Goal: Information Seeking & Learning: Learn about a topic

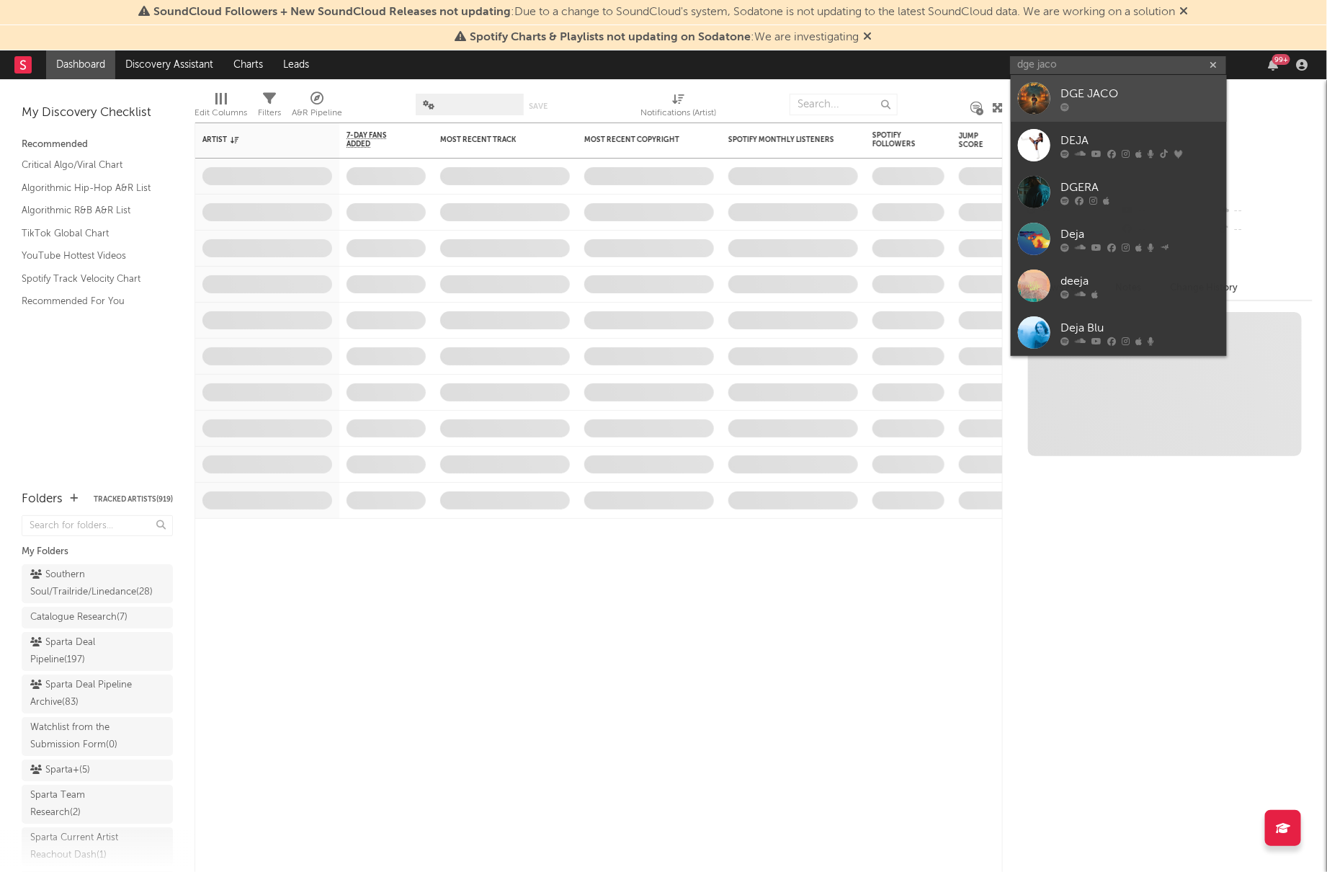
type input "dge jaco"
click at [1087, 95] on div "DGE JACO" at bounding box center [1140, 94] width 158 height 17
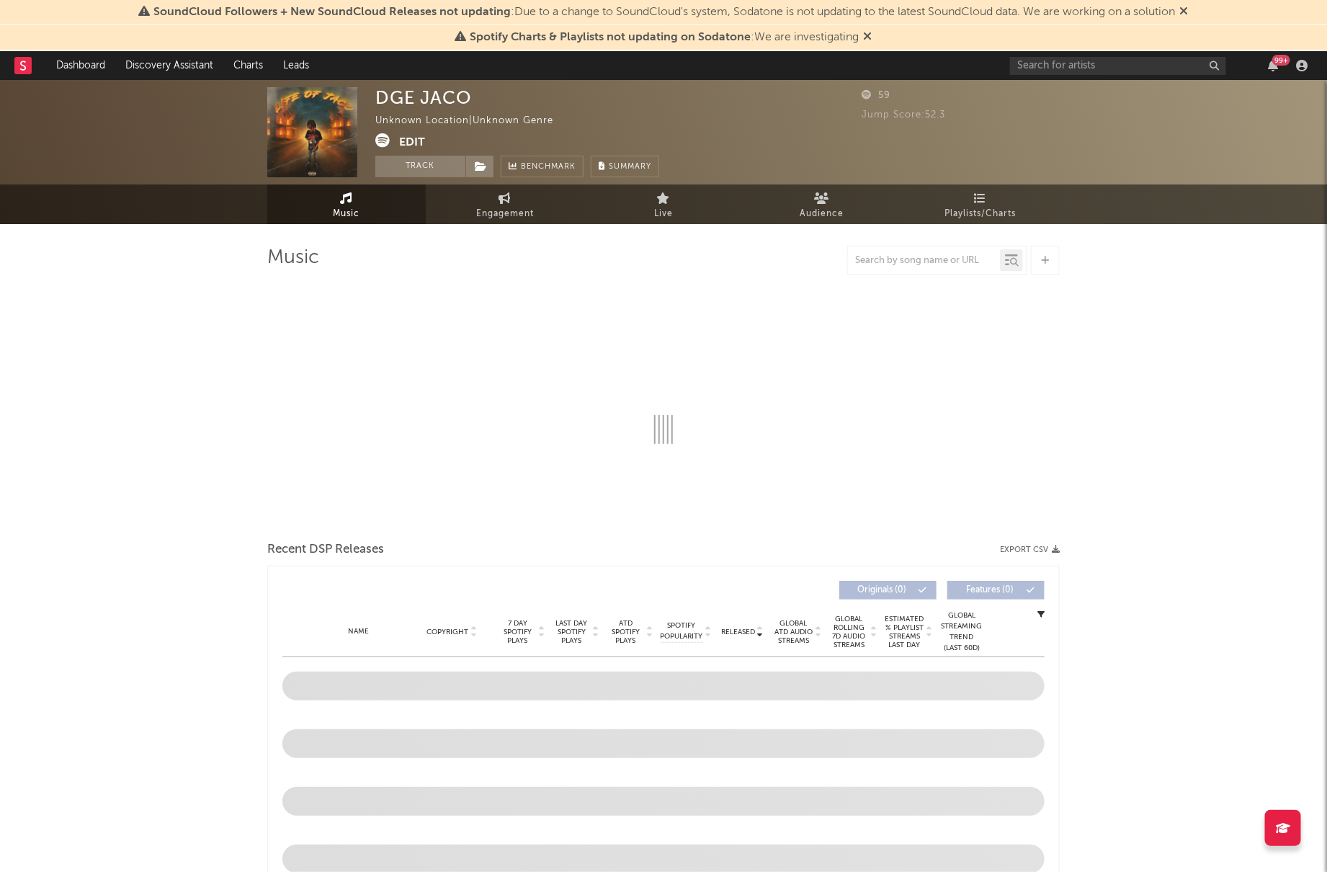
select select "1w"
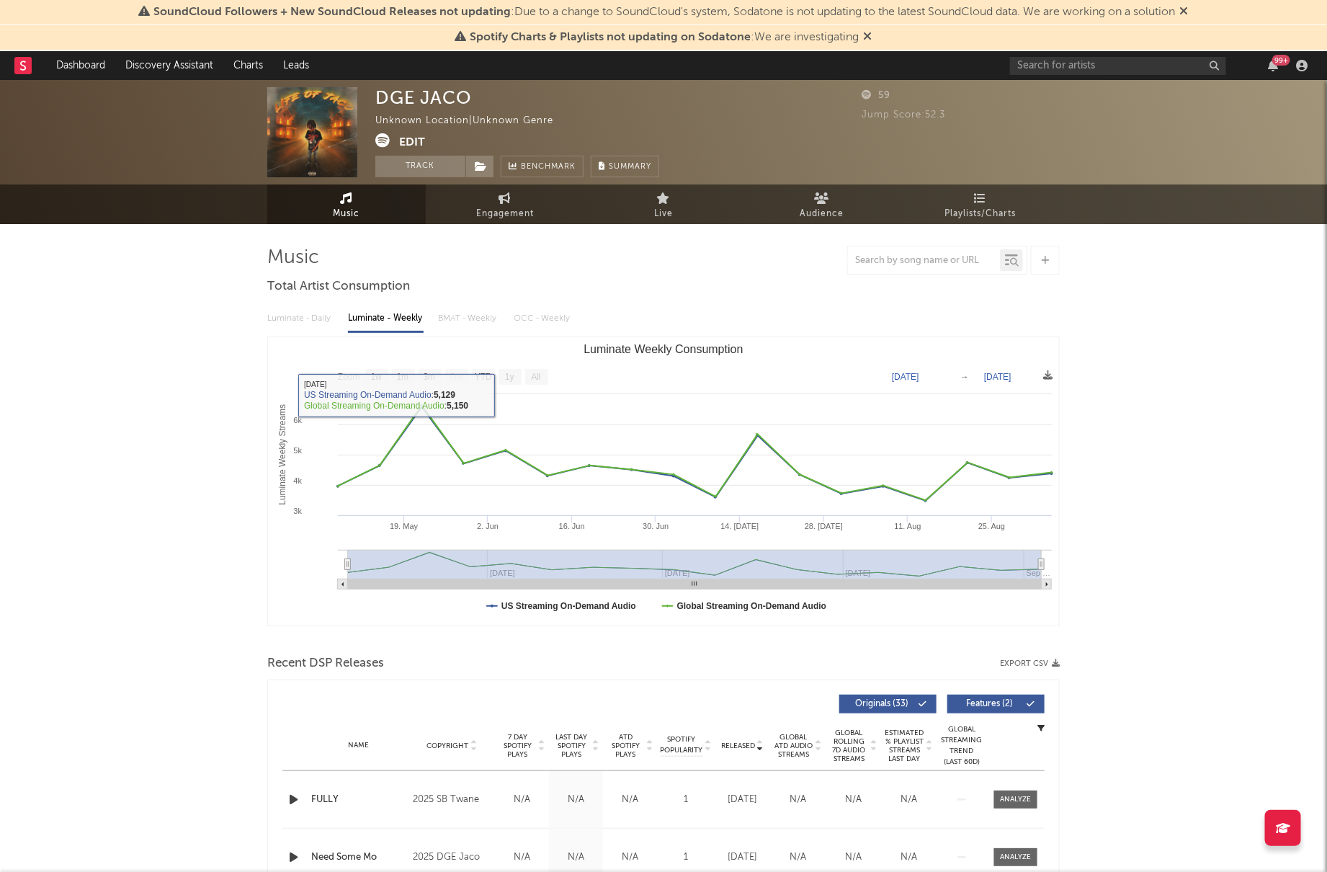
click at [289, 323] on div "Luminate - Daily Luminate - Weekly BMAT - Weekly OCC - Weekly" at bounding box center [663, 318] width 792 height 24
click at [499, 207] on span "Engagement" at bounding box center [505, 213] width 58 height 17
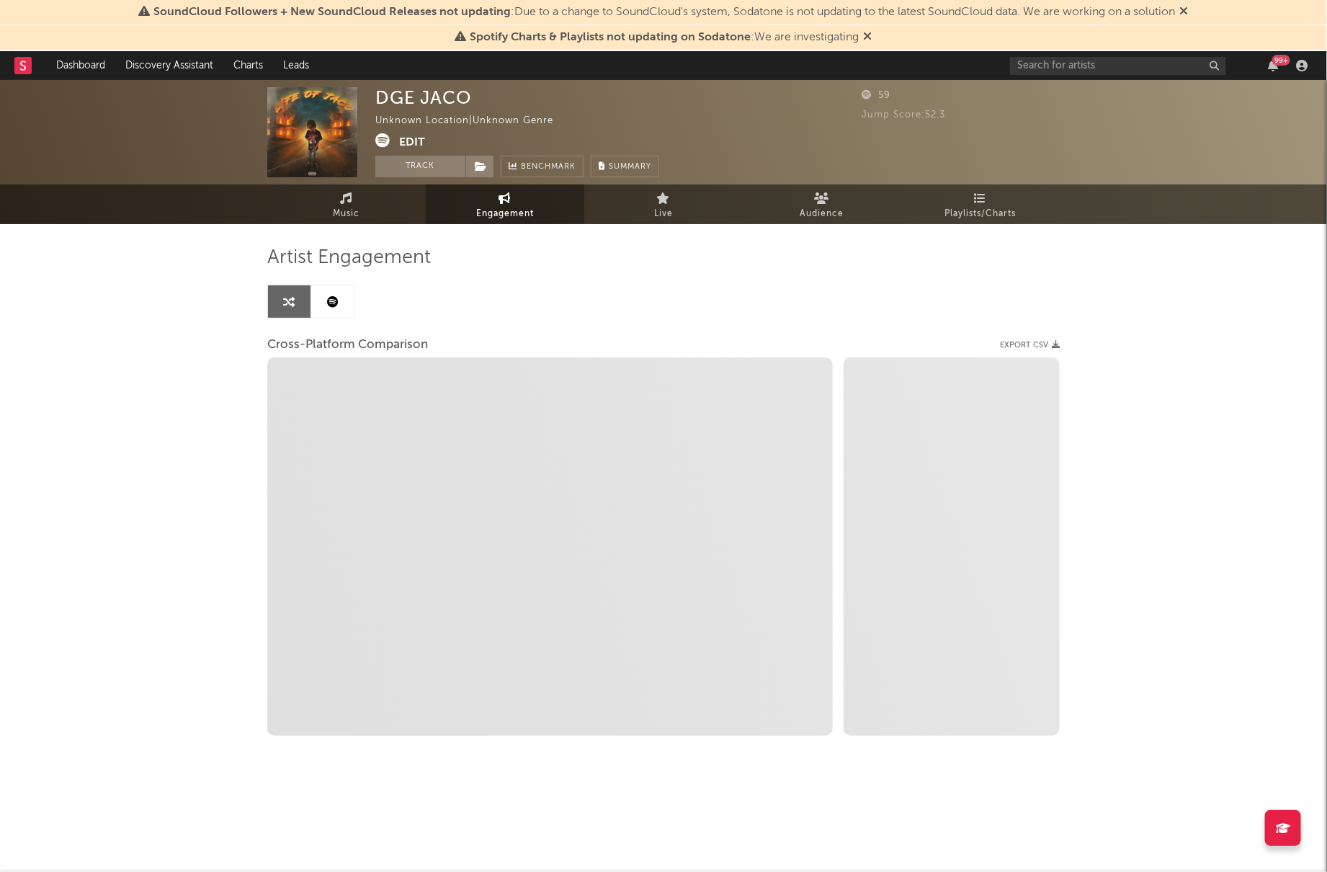
select select "1w"
click at [366, 213] on link "Music" at bounding box center [346, 204] width 158 height 40
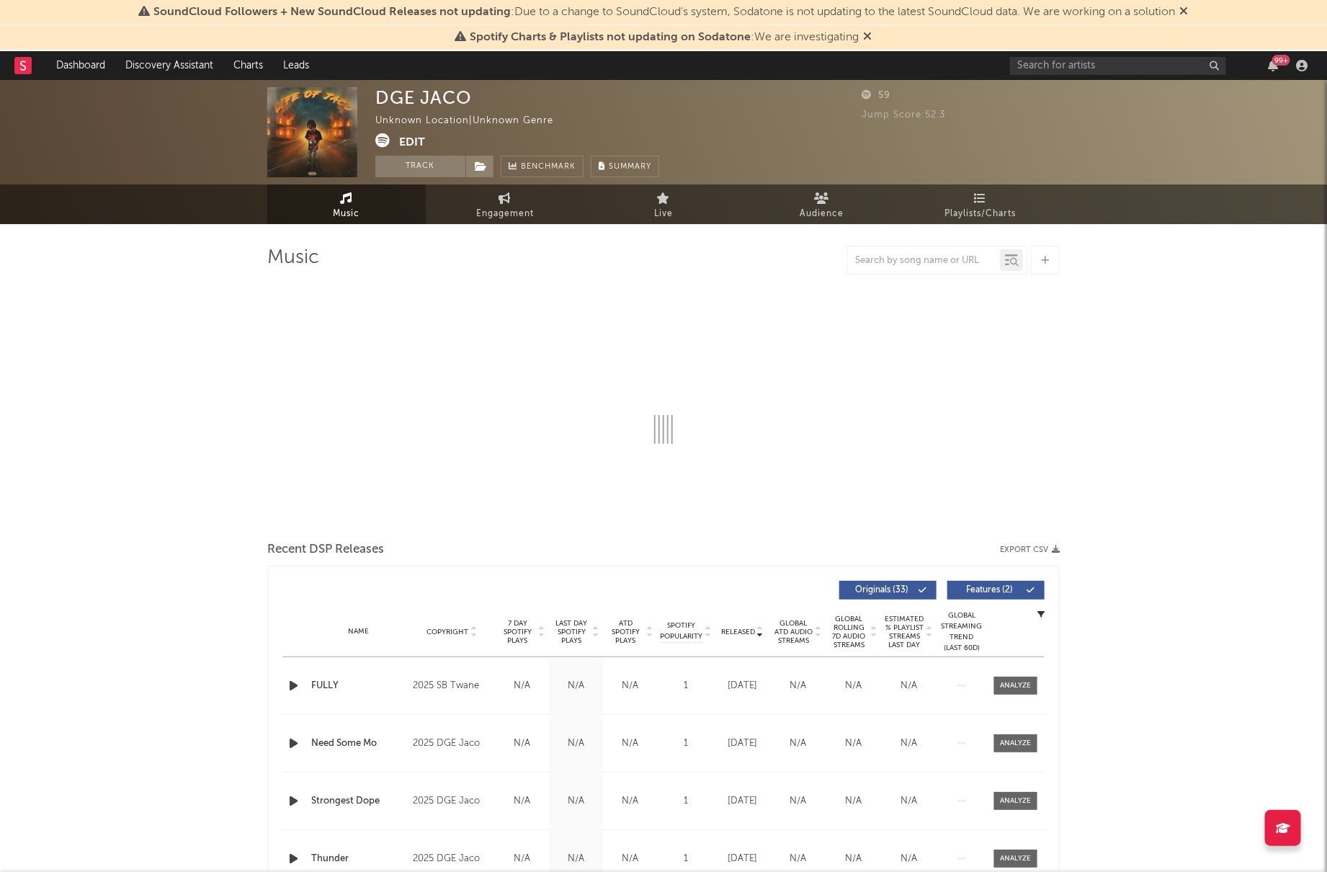
select select "1w"
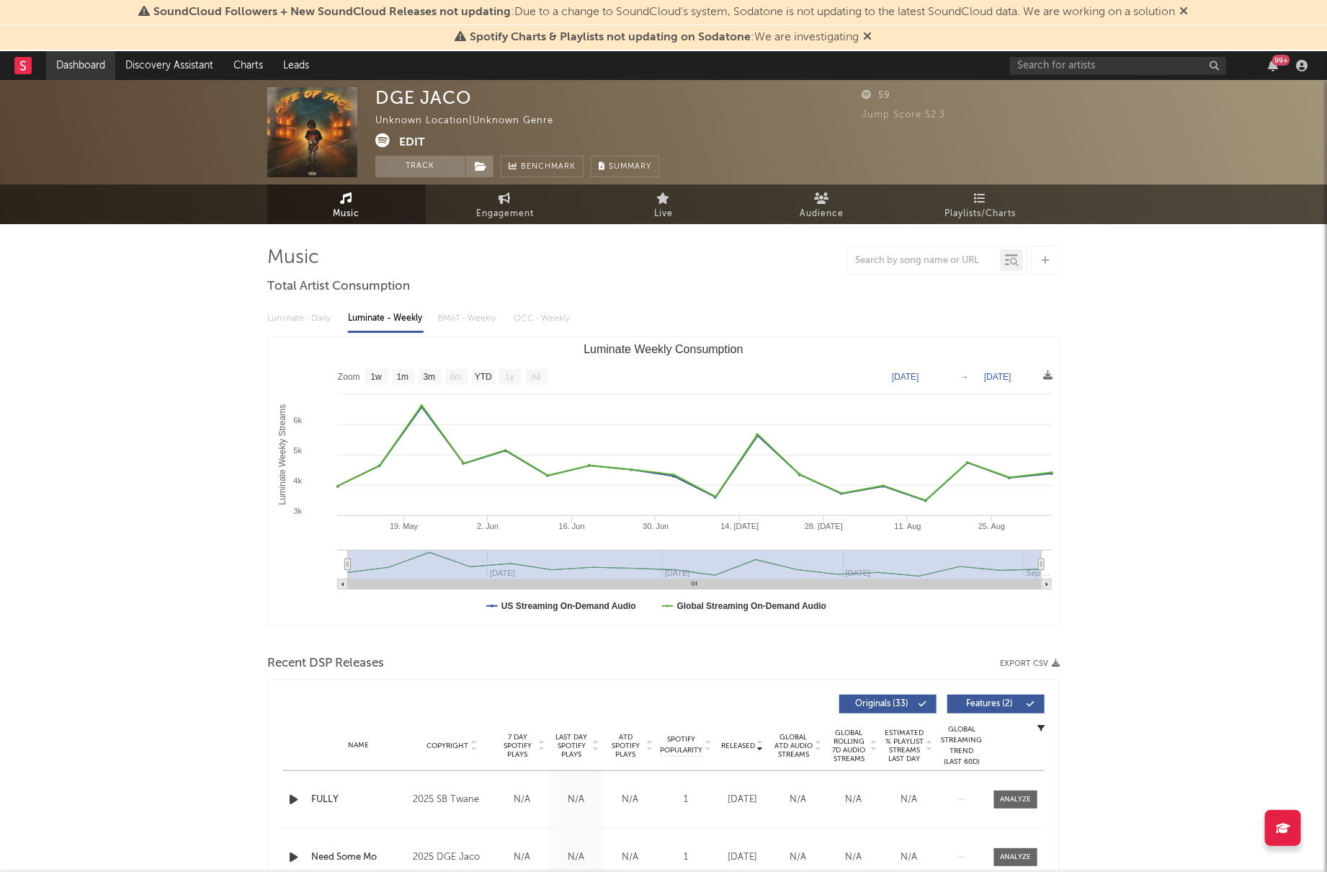
click at [103, 74] on link "Dashboard" at bounding box center [80, 65] width 69 height 29
